Goal: Register for event/course

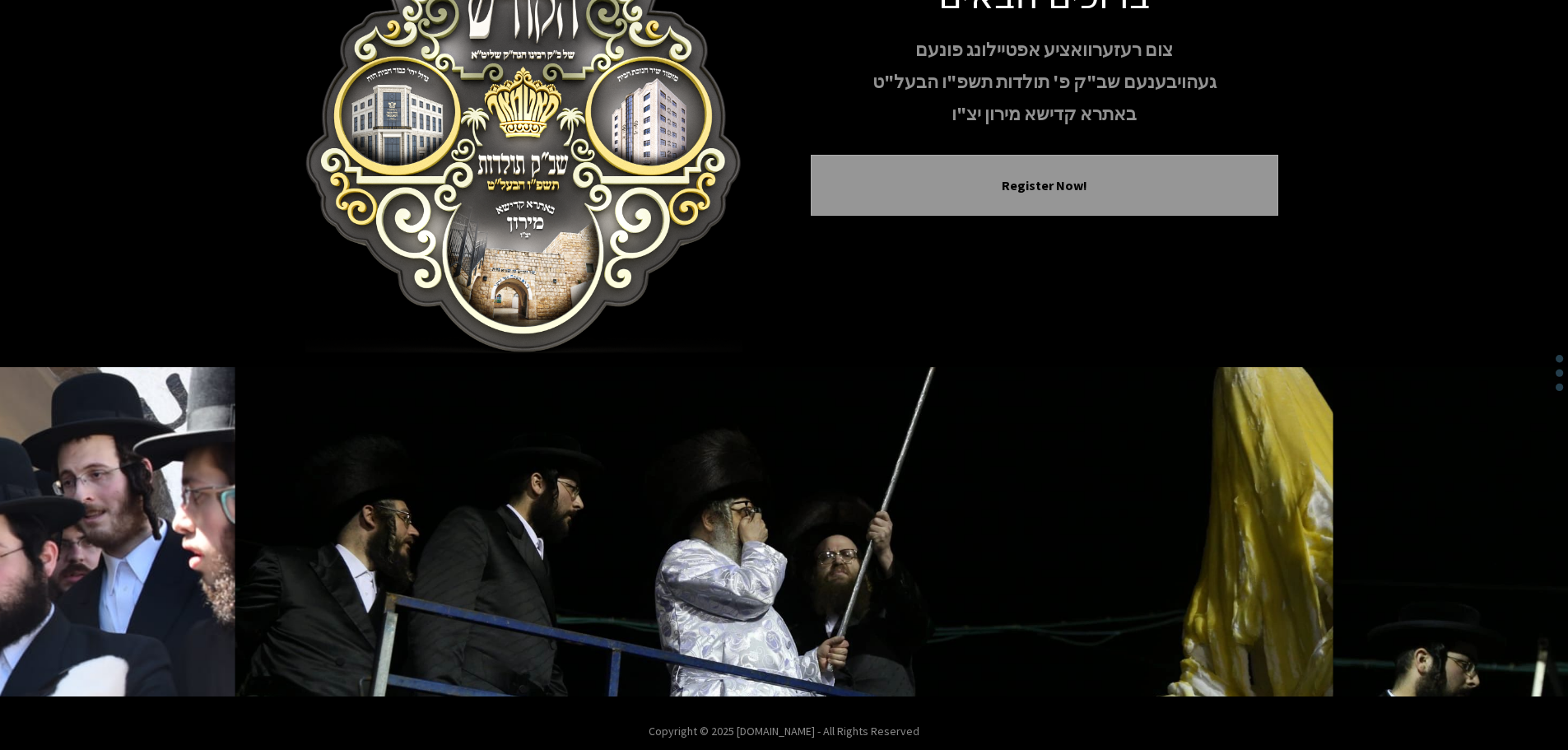
scroll to position [170, 0]
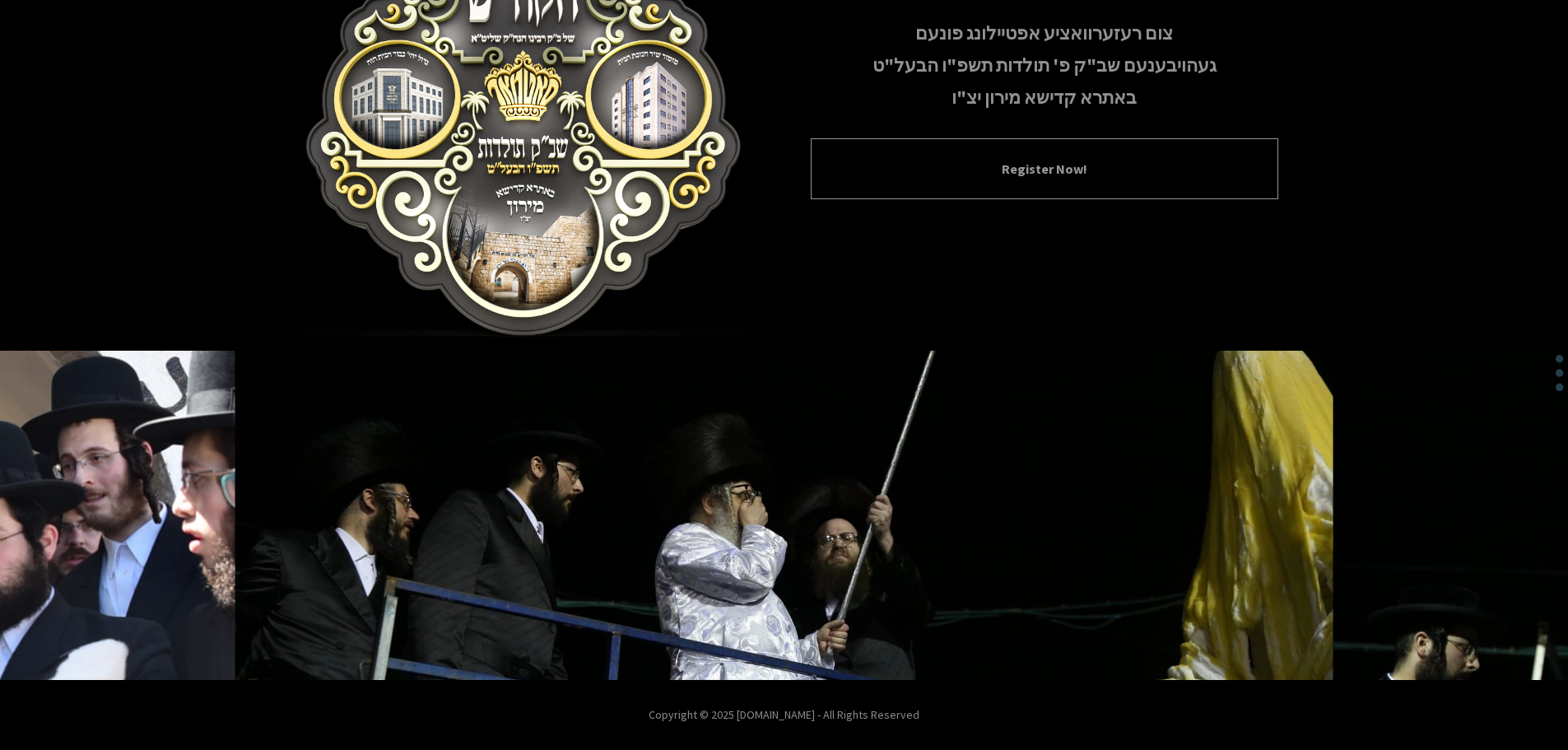
click at [1045, 145] on div "Register Now!" at bounding box center [1044, 169] width 468 height 61
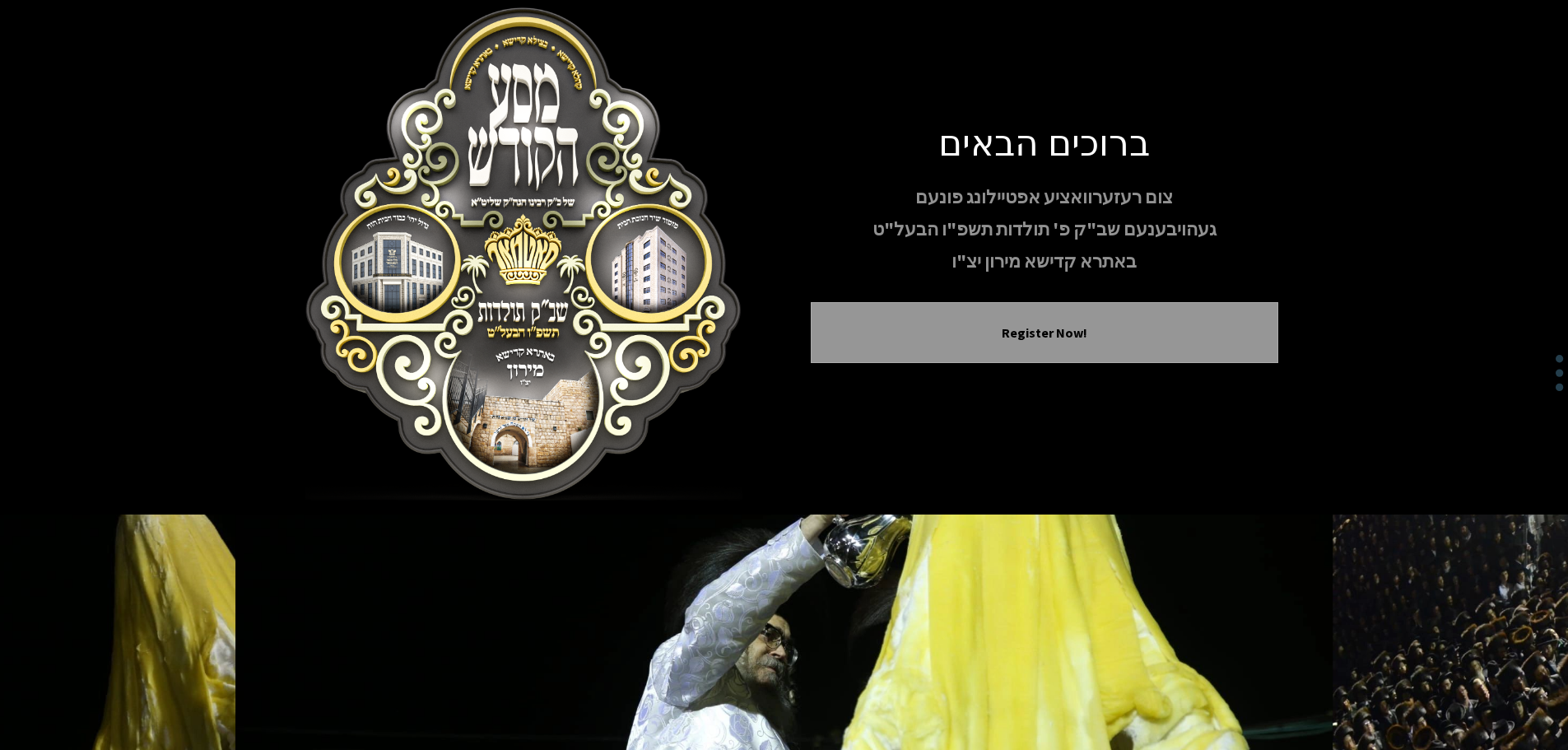
scroll to position [0, 0]
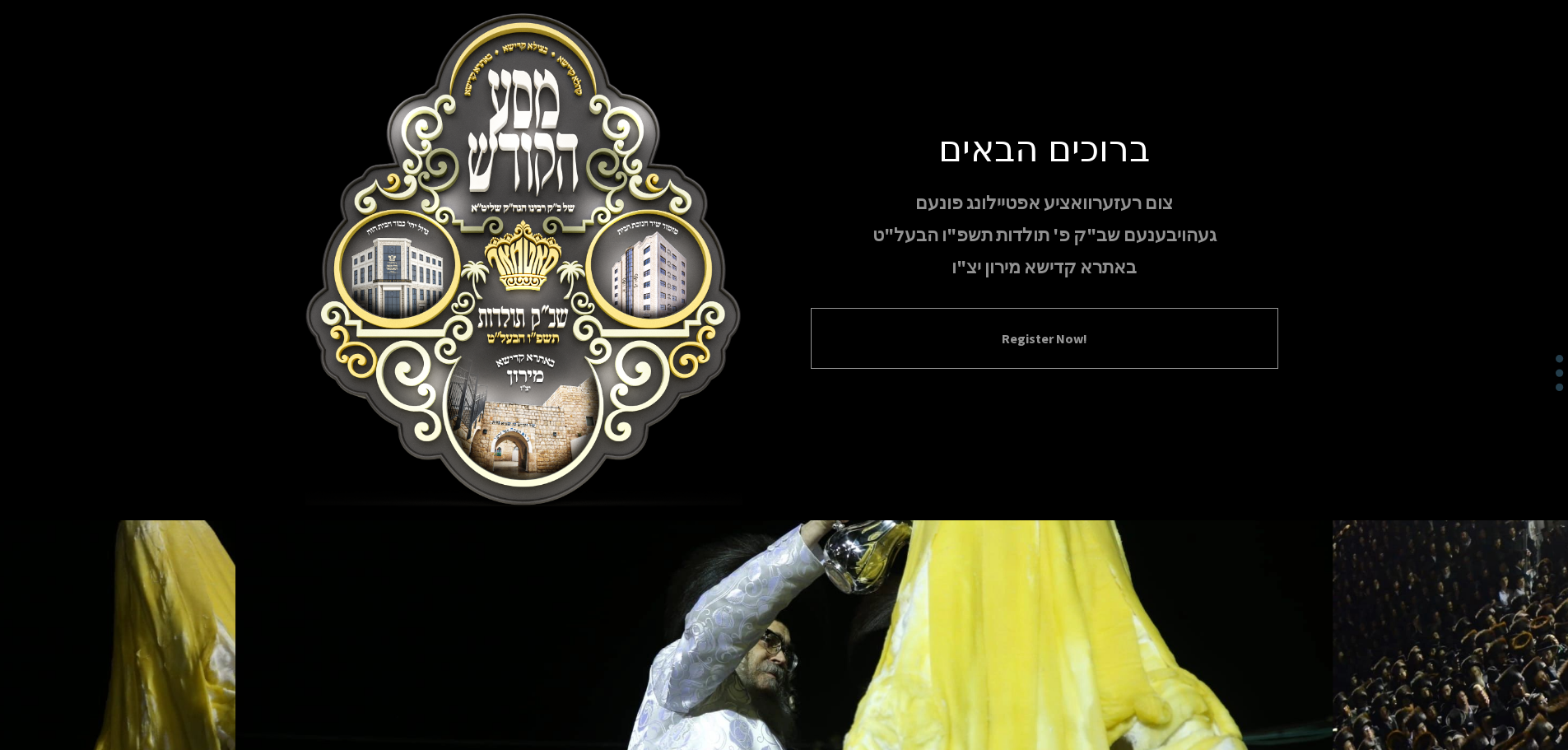
click at [1039, 350] on div "Register Now!" at bounding box center [1044, 338] width 468 height 61
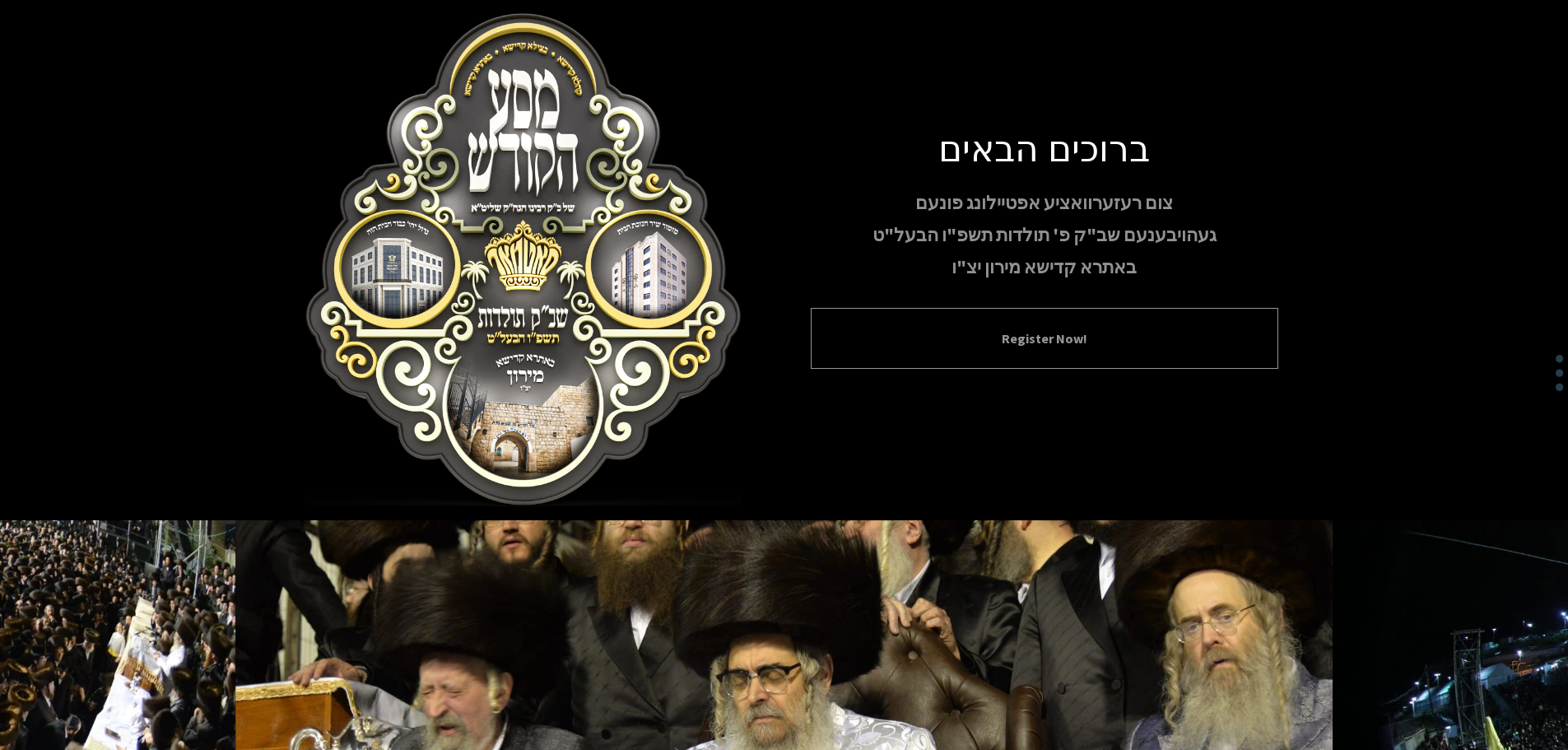
click at [1005, 340] on button "Register Now!" at bounding box center [1044, 338] width 426 height 20
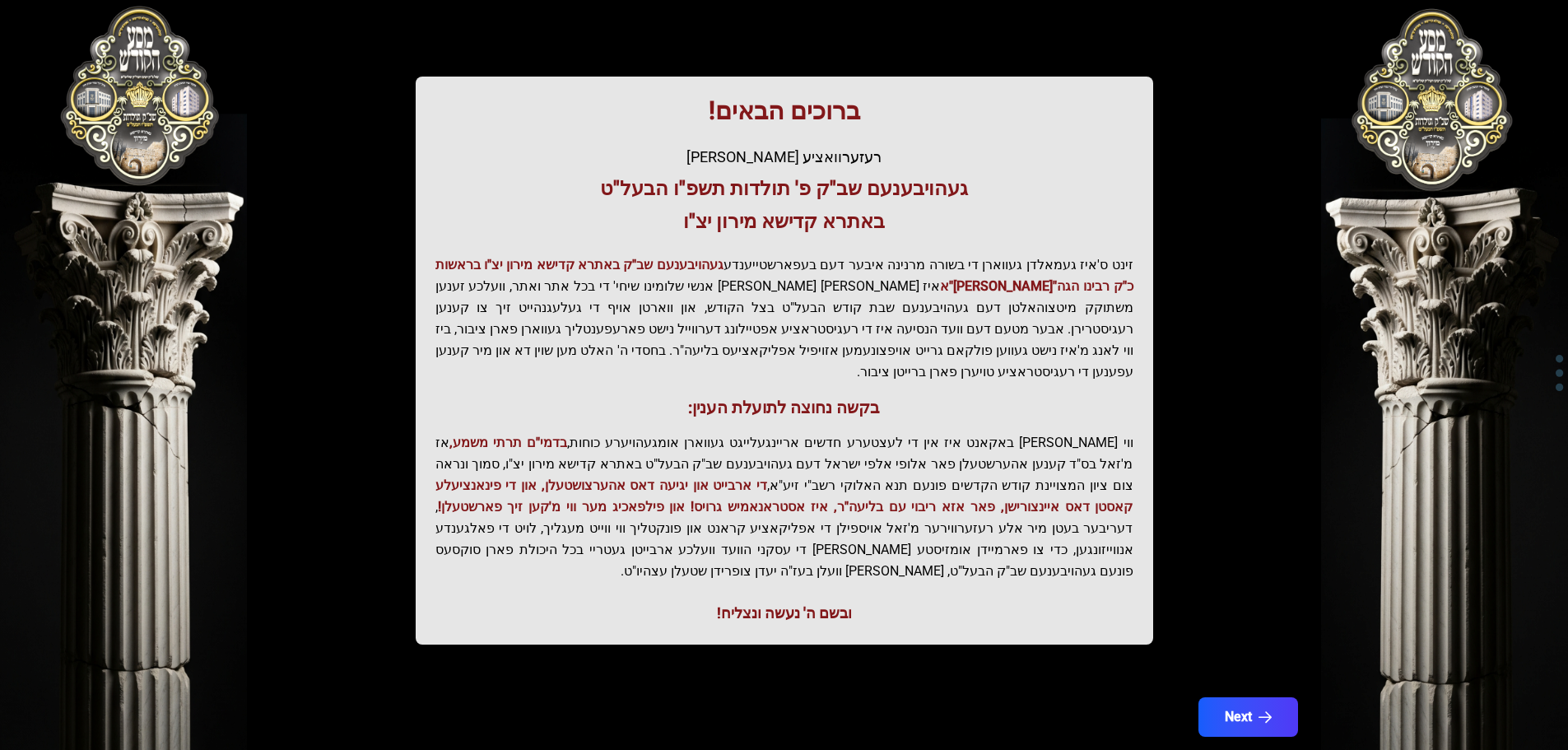
scroll to position [204, 0]
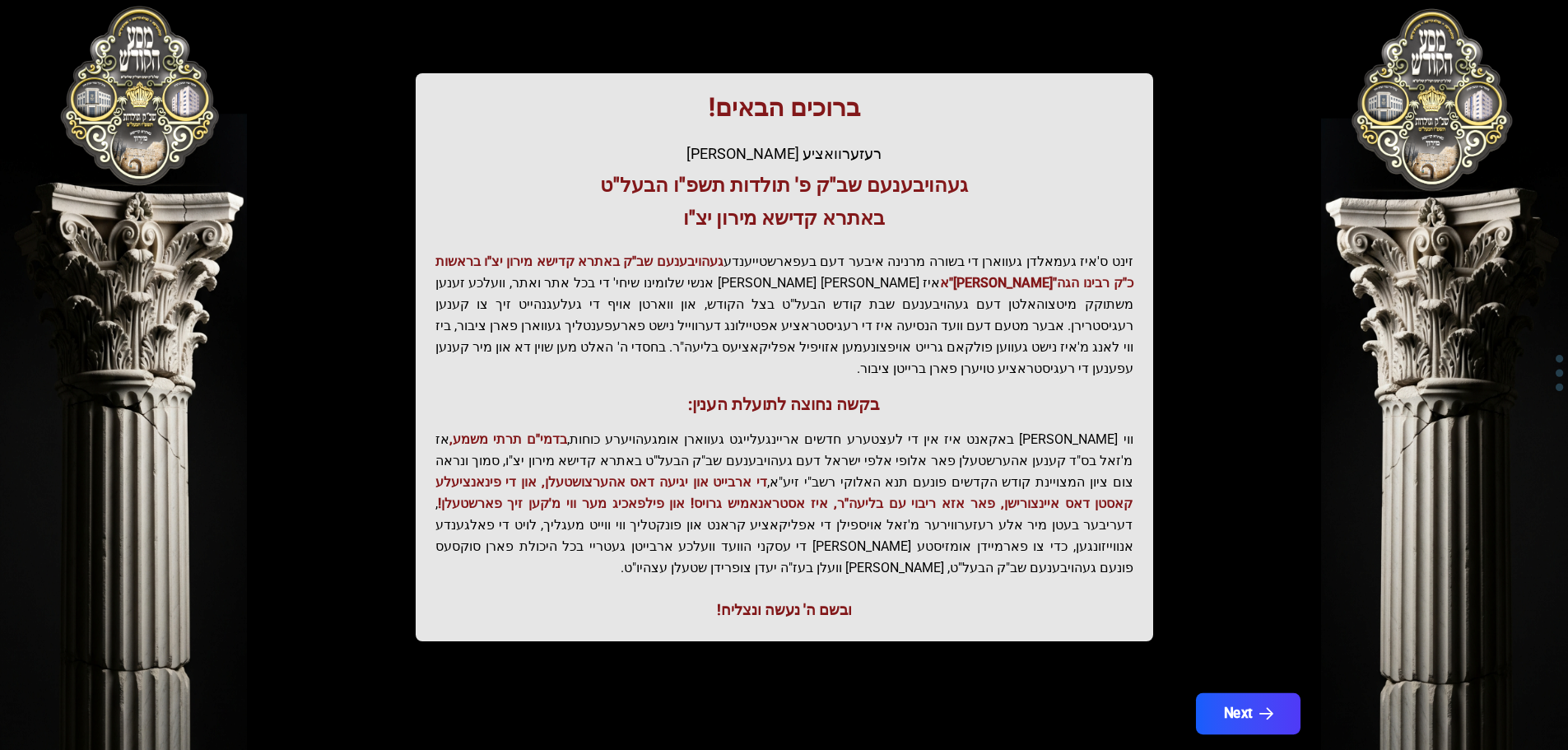
click at [1229, 693] on button "Next" at bounding box center [1247, 714] width 105 height 41
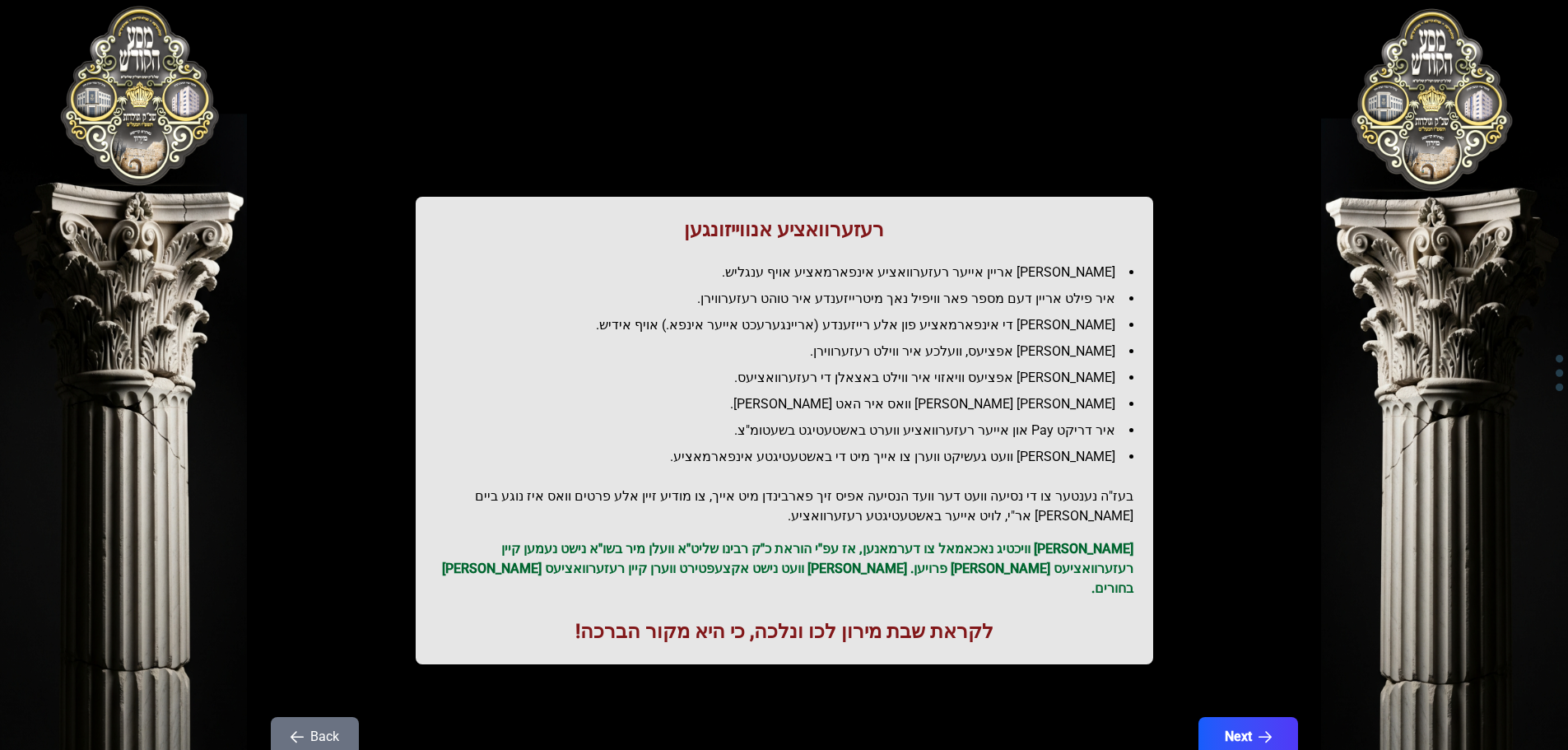
scroll to position [0, 0]
drag, startPoint x: 1020, startPoint y: 456, endPoint x: 912, endPoint y: 454, distance: 108.0
click at [912, 454] on li "[PERSON_NAME] וועט געשיקט ווערן צו אייך מיט די באשטעטיגטע אינפארמאציע." at bounding box center [791, 458] width 685 height 20
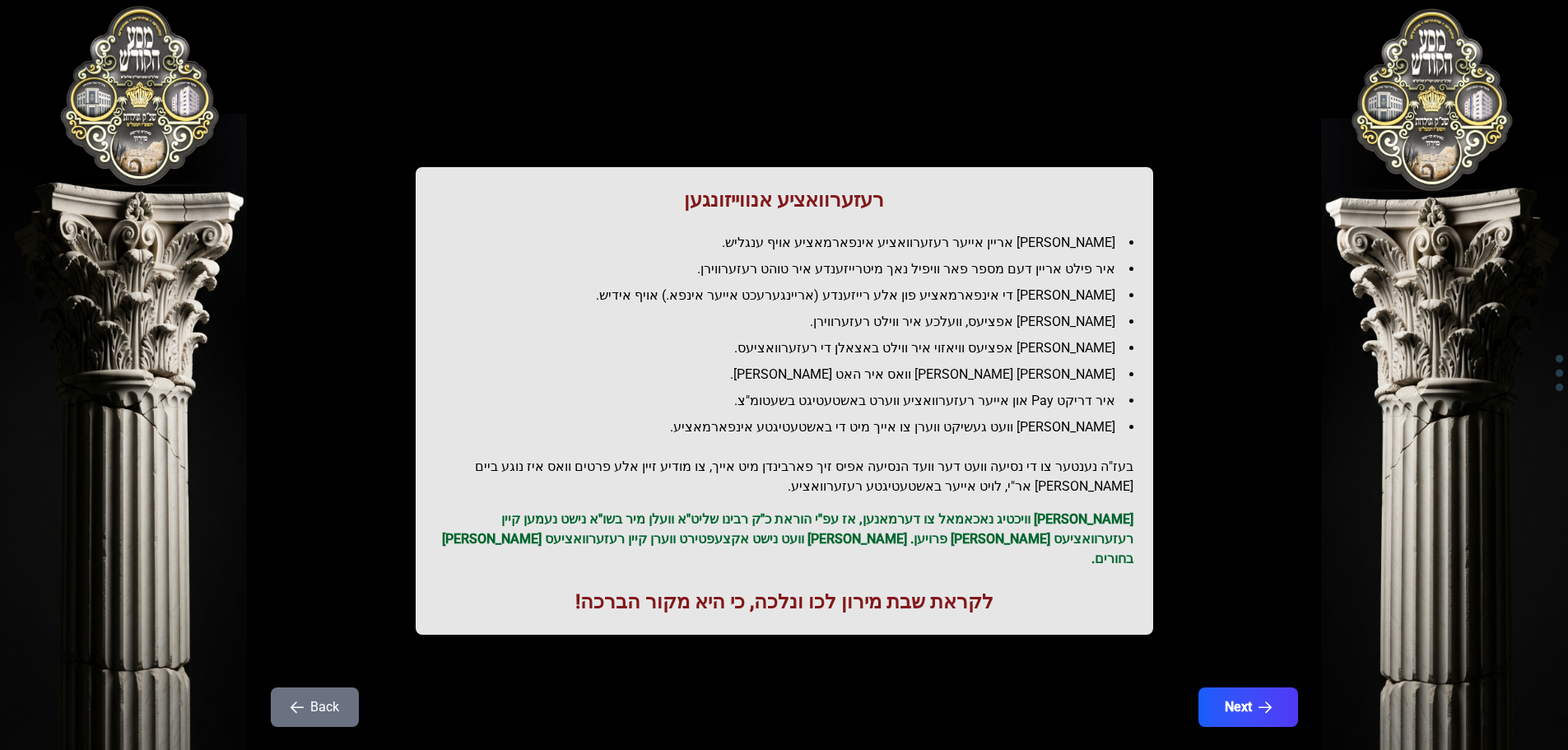
scroll to position [47, 0]
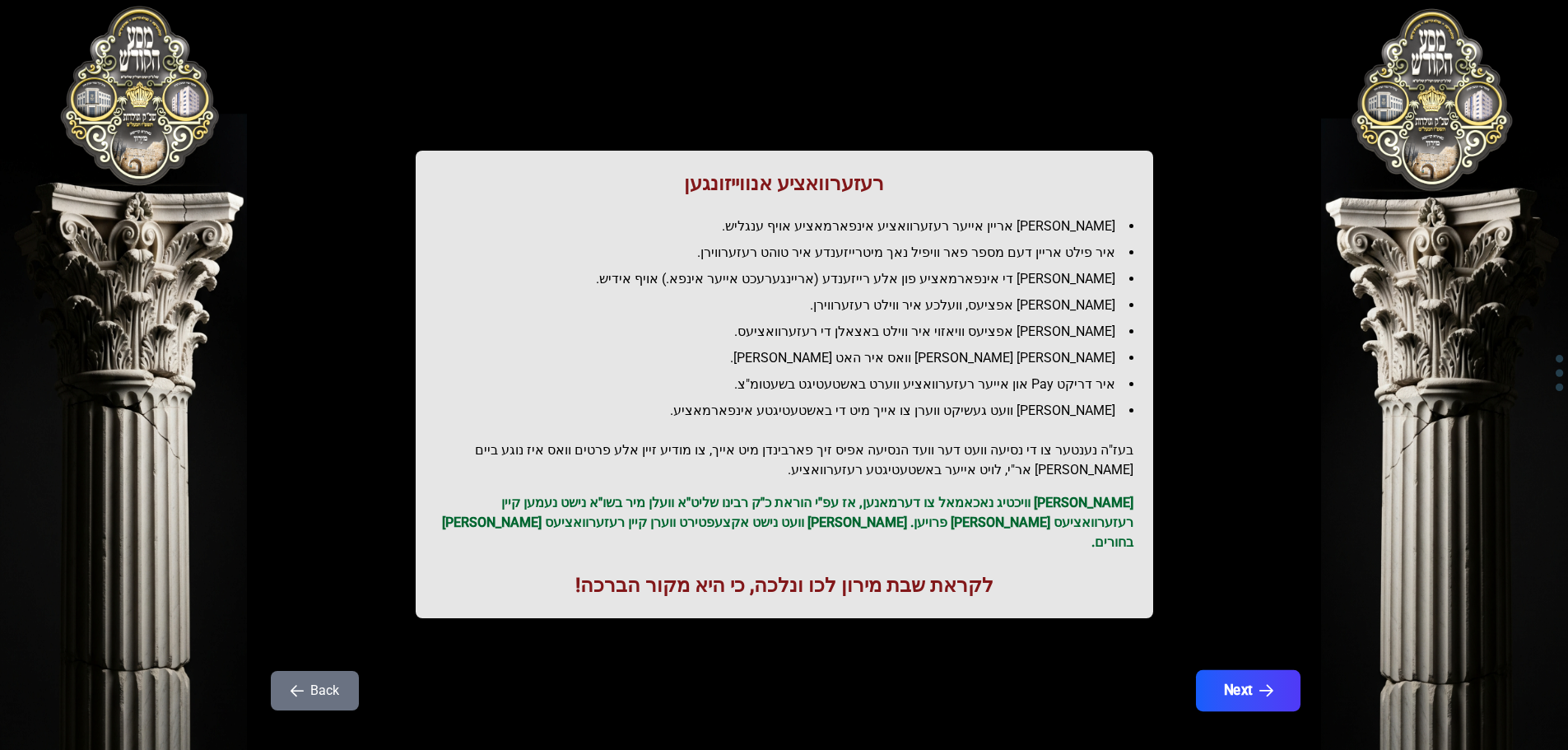
click at [1284, 670] on button "Next" at bounding box center [1247, 691] width 105 height 41
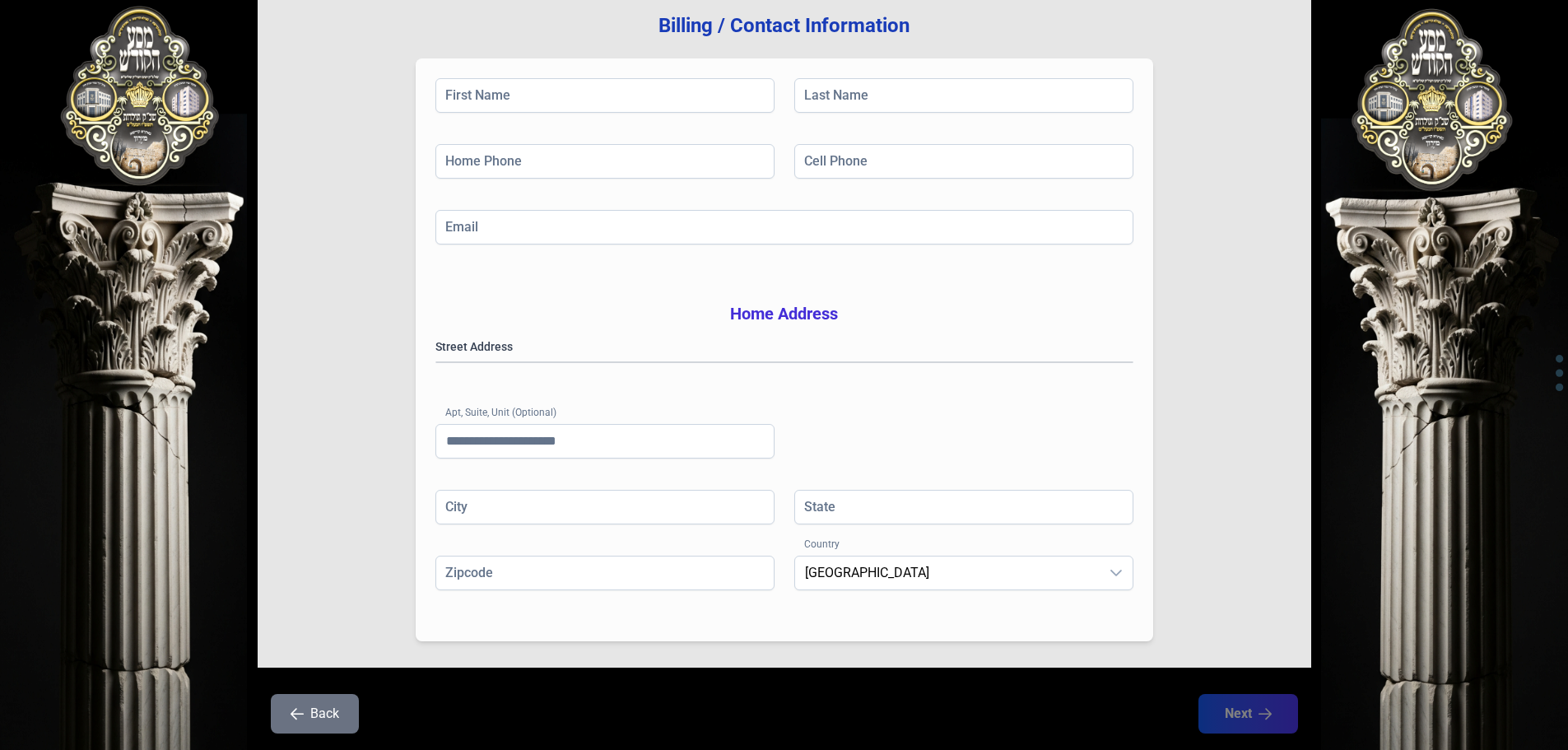
scroll to position [269, 0]
